Goal: Register for event/course

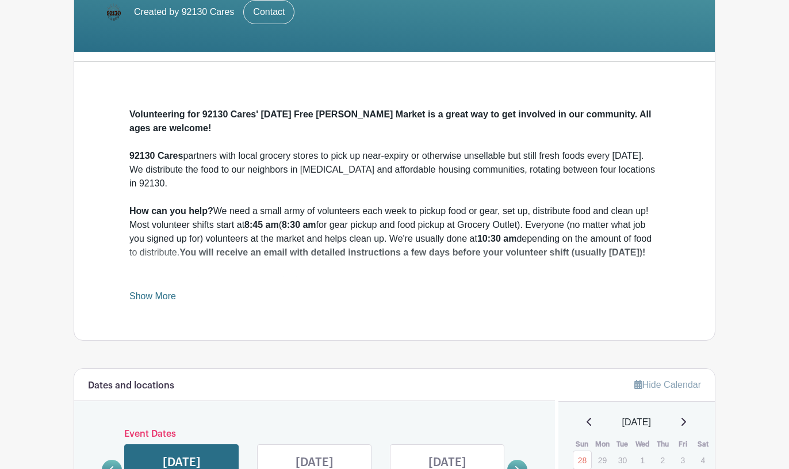
scroll to position [255, 0]
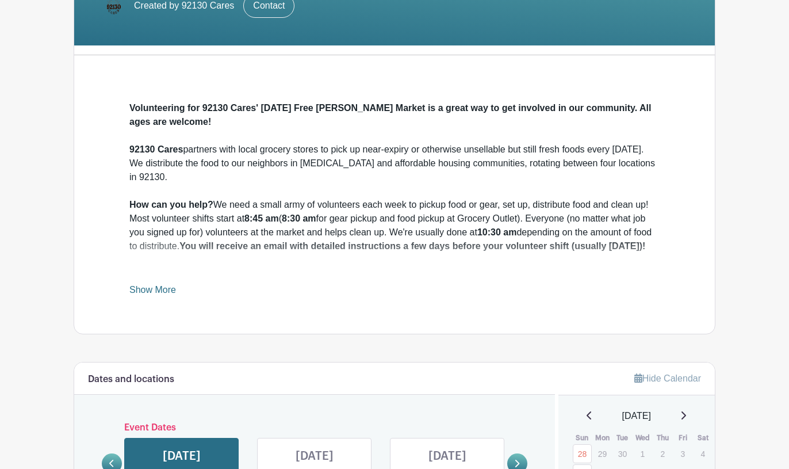
click at [162, 292] on link "Show More" at bounding box center [152, 292] width 47 height 14
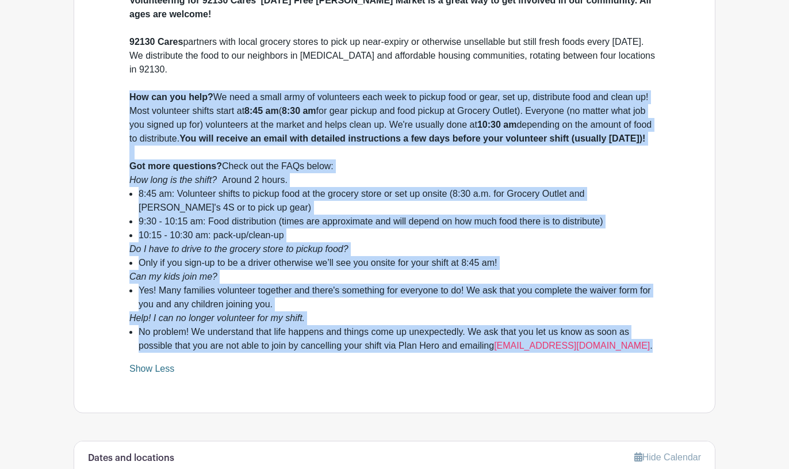
scroll to position [347, 0]
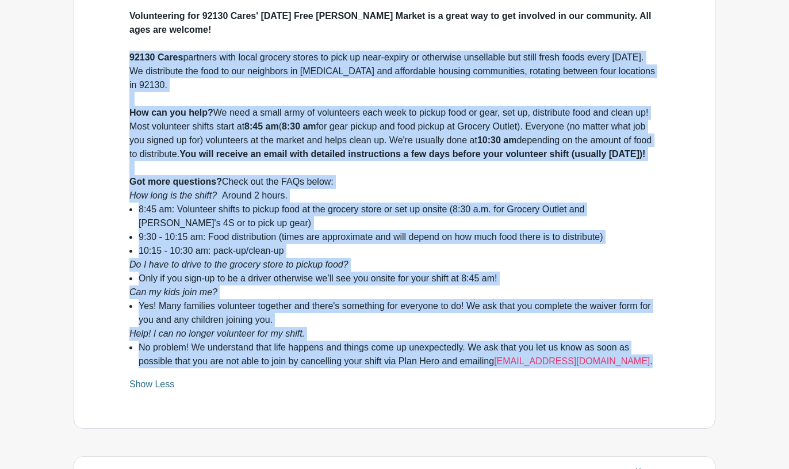
drag, startPoint x: 611, startPoint y: 222, endPoint x: 128, endPoint y: 60, distance: 509.6
click at [128, 60] on div "Volunteering for 92130 Cares' [DATE] Free [PERSON_NAME] Market is a great way t…" at bounding box center [394, 199] width 585 height 455
copy div "14160 Lorem ipsumdol sita conse adipisc elitse do eius te inci-utlabo et dolore…"
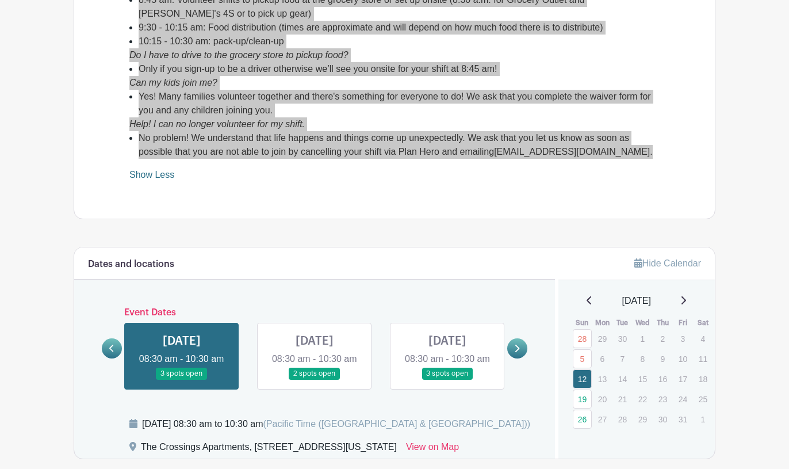
scroll to position [570, 0]
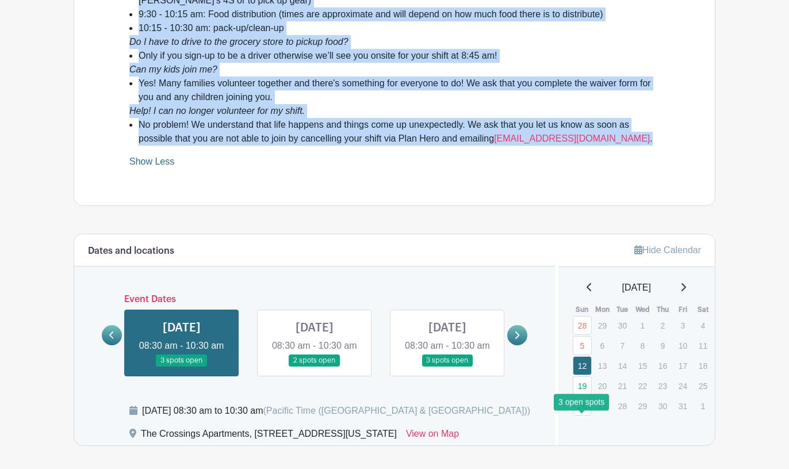
click at [582, 415] on link "26" at bounding box center [582, 405] width 19 height 19
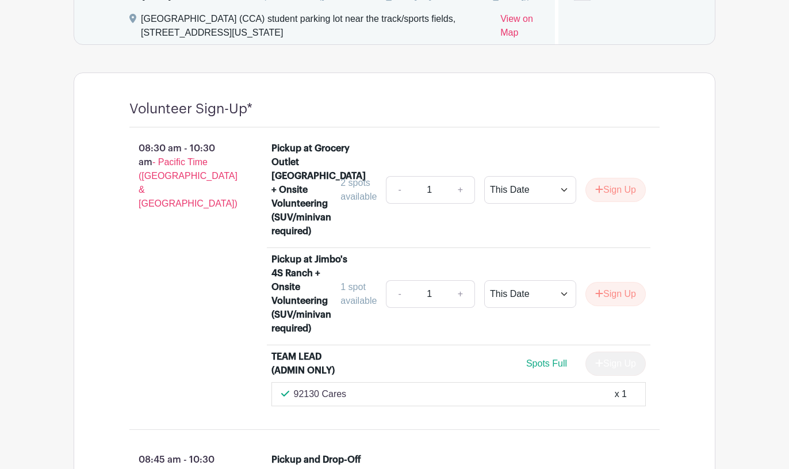
scroll to position [800, 0]
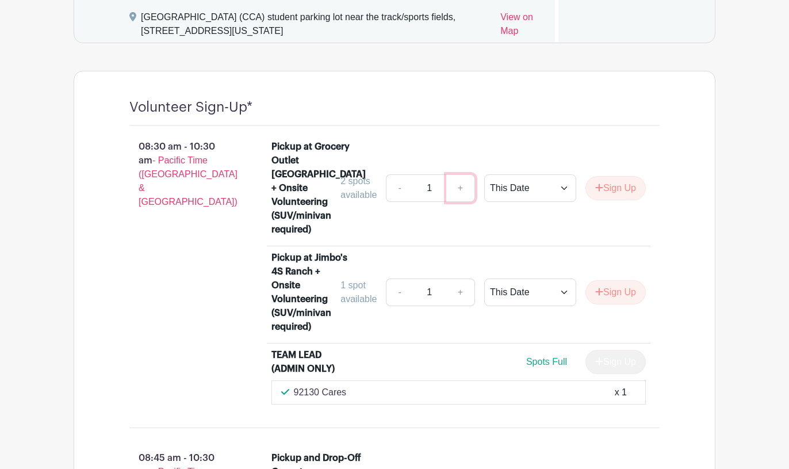
click at [457, 198] on link "+" at bounding box center [460, 188] width 29 height 28
type input "2"
click at [608, 197] on button "Sign Up" at bounding box center [615, 188] width 60 height 24
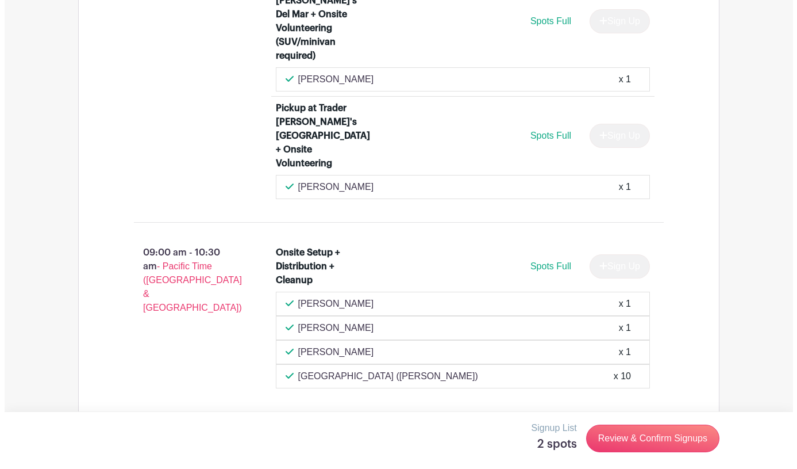
scroll to position [1607, 0]
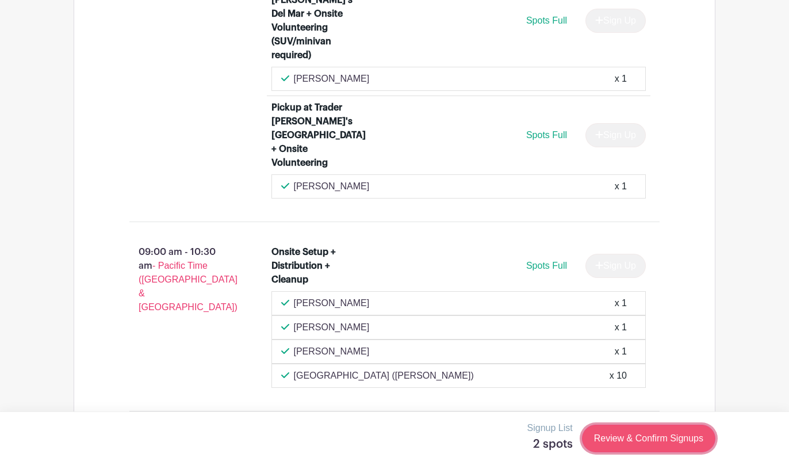
click at [609, 433] on link "Review & Confirm Signups" at bounding box center [648, 438] width 133 height 28
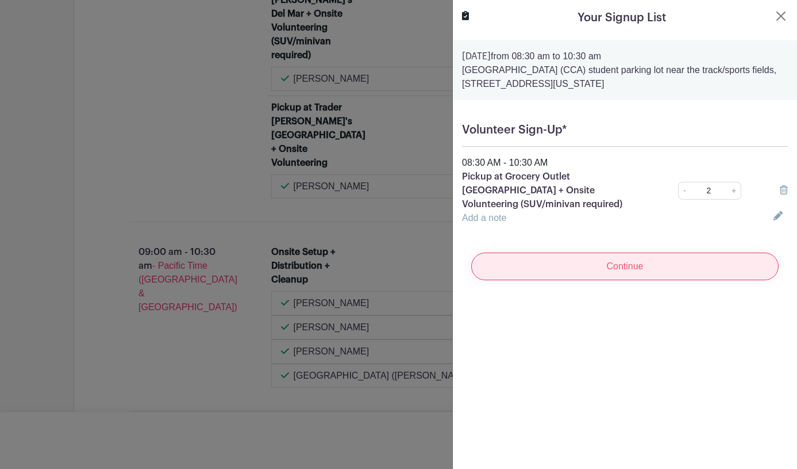
click at [588, 267] on input "Continue" at bounding box center [625, 266] width 308 height 28
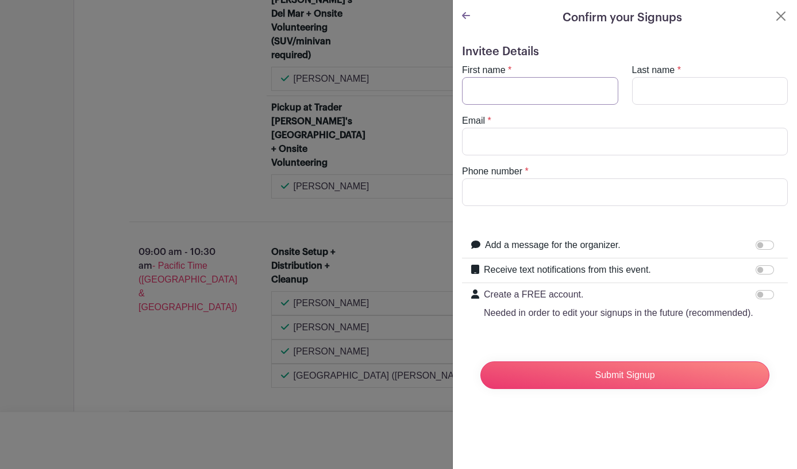
click at [526, 86] on input "First name" at bounding box center [540, 91] width 156 height 28
type input "Dancers With"
type input "Heart"
click at [478, 140] on input "Email" at bounding box center [625, 142] width 326 height 28
type input "[EMAIL_ADDRESS][DOMAIN_NAME]"
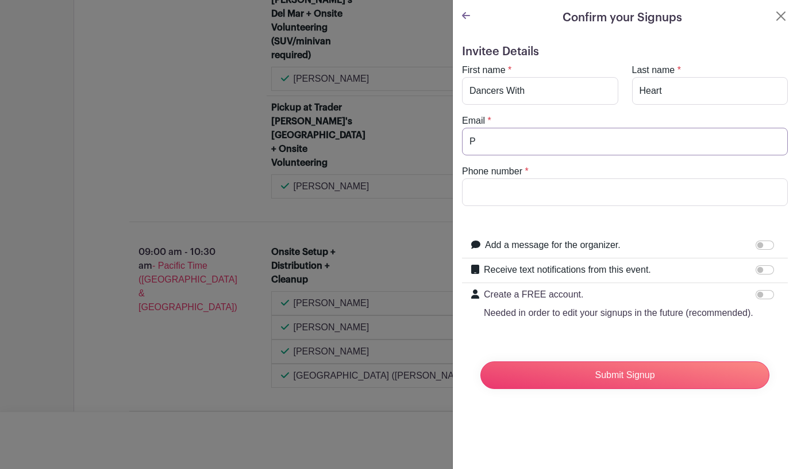
type input "8586993355"
click at [756, 268] on input "Receive text notifications from this event." at bounding box center [765, 269] width 18 height 9
checkbox input "true"
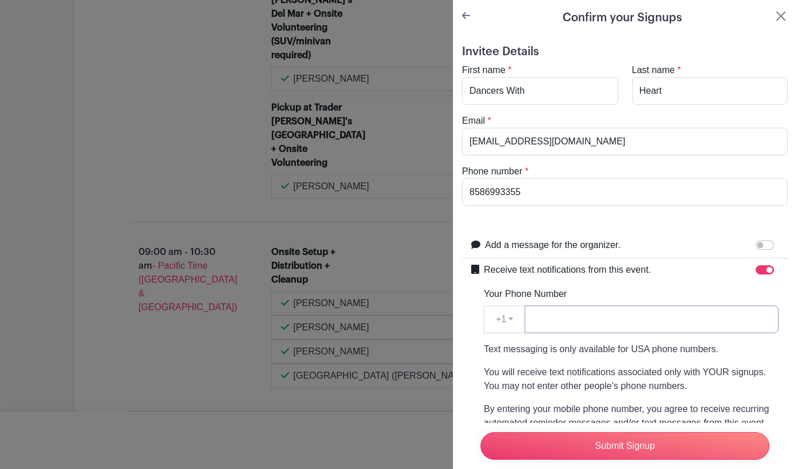
click at [594, 320] on input "Your Phone Number" at bounding box center [652, 319] width 254 height 28
type input "8586993355"
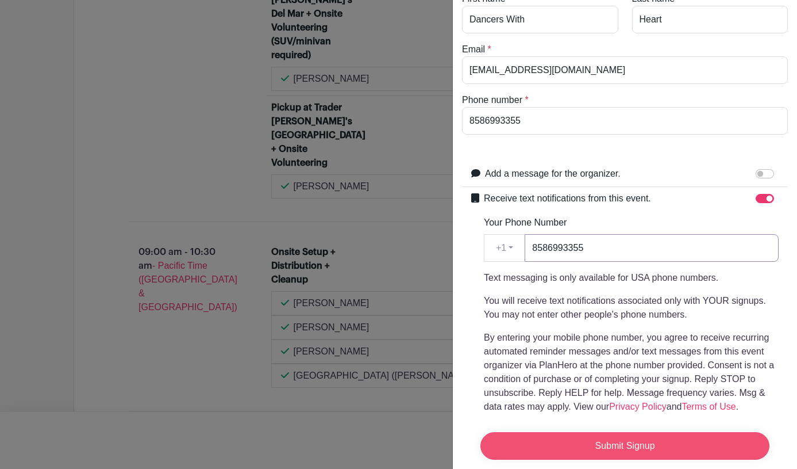
scroll to position [200, 0]
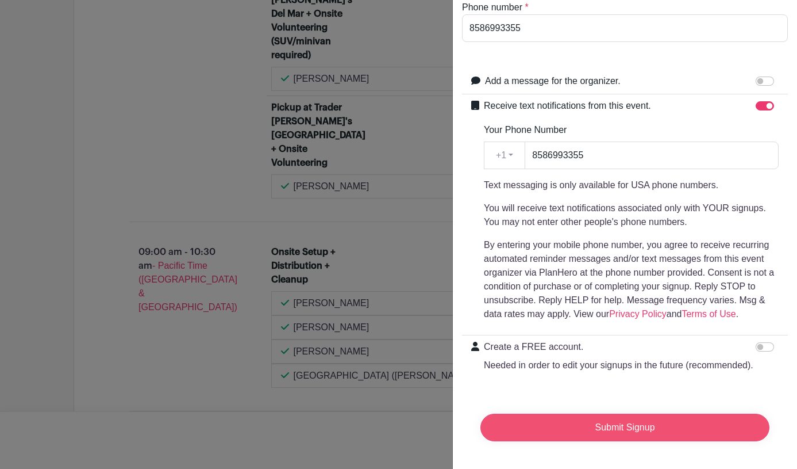
click at [641, 420] on input "Submit Signup" at bounding box center [625, 427] width 289 height 28
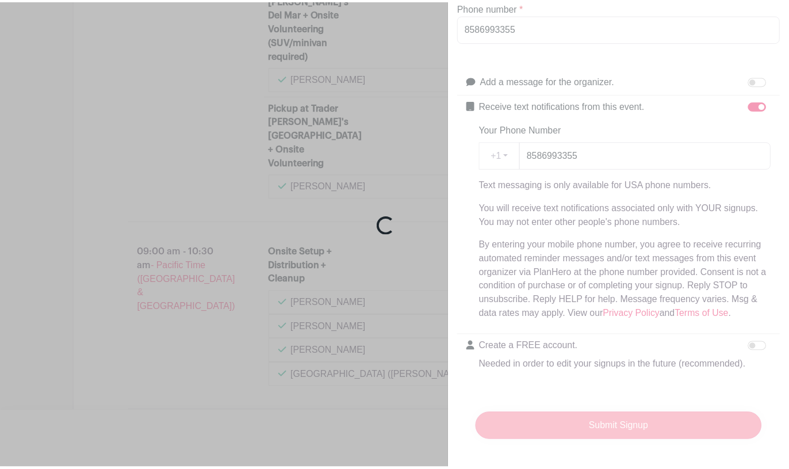
scroll to position [1632, 0]
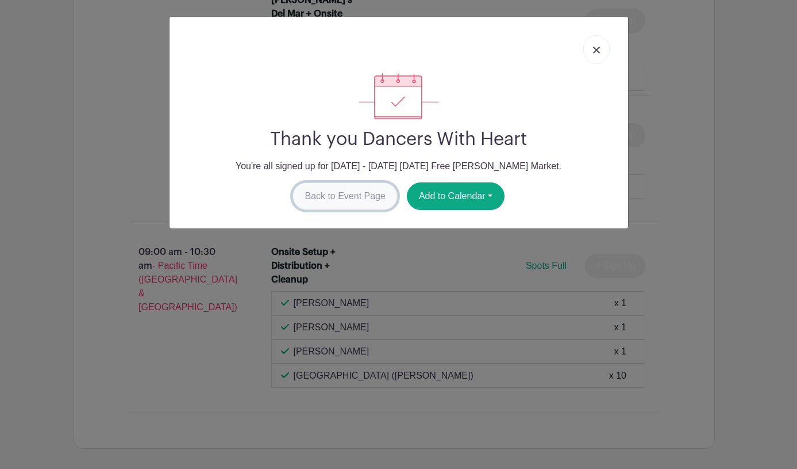
click at [360, 201] on link "Back to Event Page" at bounding box center [345, 196] width 105 height 28
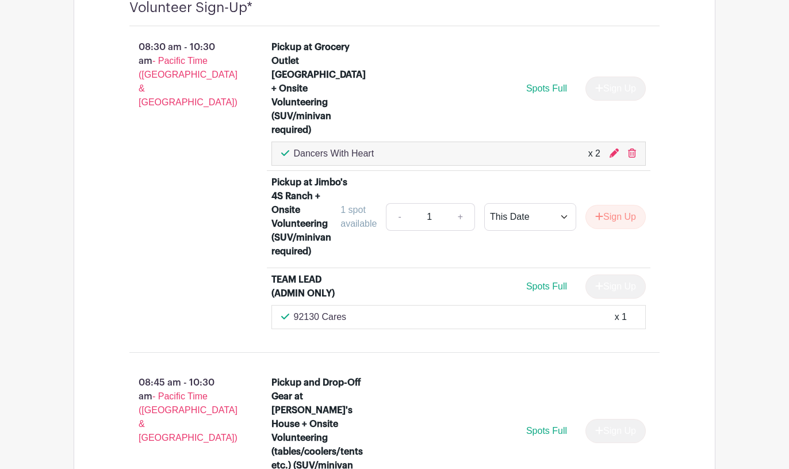
scroll to position [903, 0]
